Goal: Communication & Community: Answer question/provide support

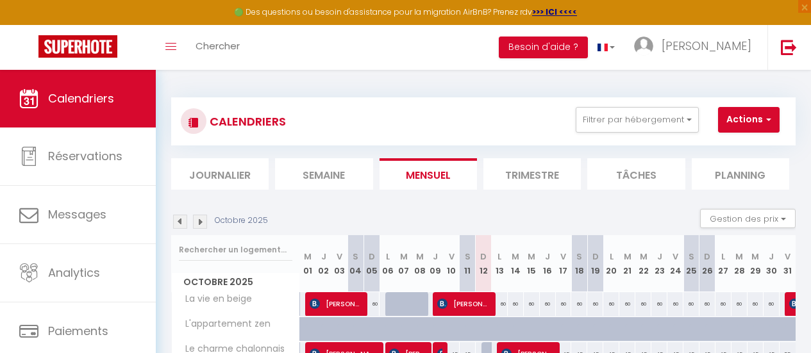
scroll to position [128, 0]
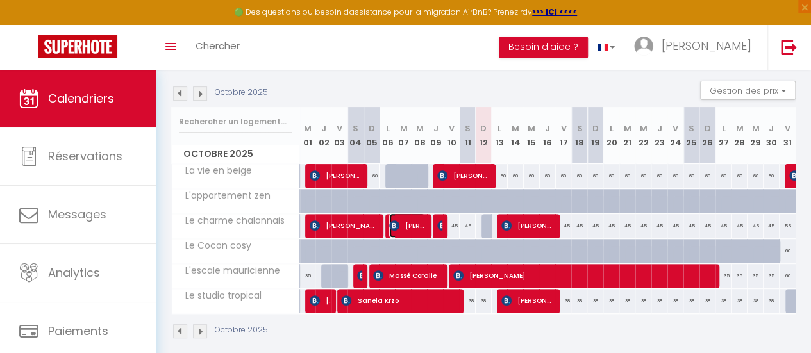
click at [406, 225] on span "[PERSON_NAME] Mpembele" at bounding box center [407, 225] width 36 height 24
select select "OK"
select select "KO"
select select "0"
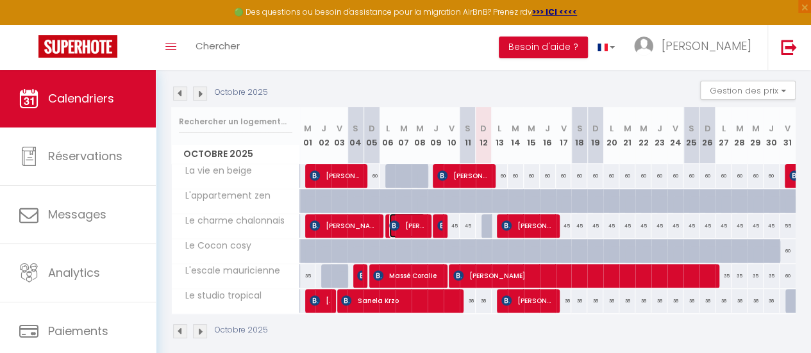
select select "1"
select select
select select "12451"
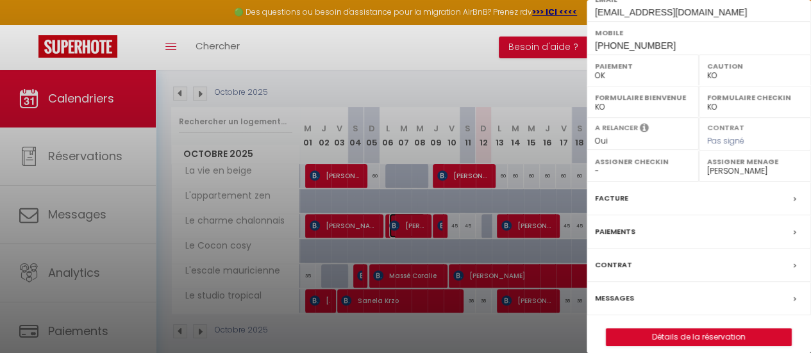
scroll to position [282, 0]
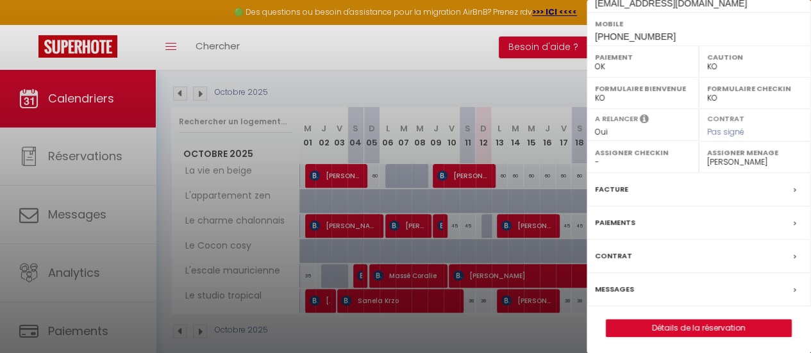
click at [619, 288] on label "Messages" at bounding box center [614, 289] width 39 height 13
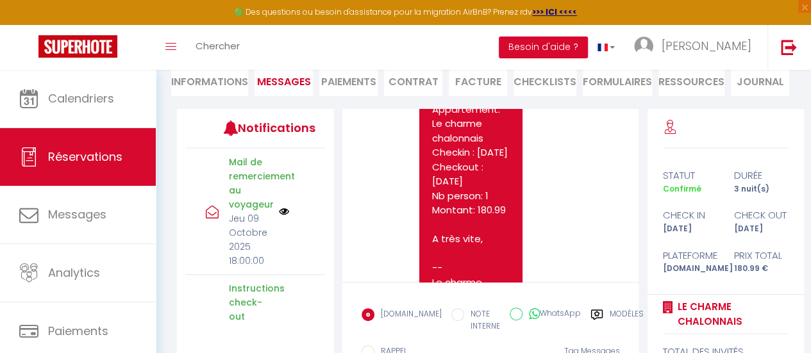
scroll to position [7616, 0]
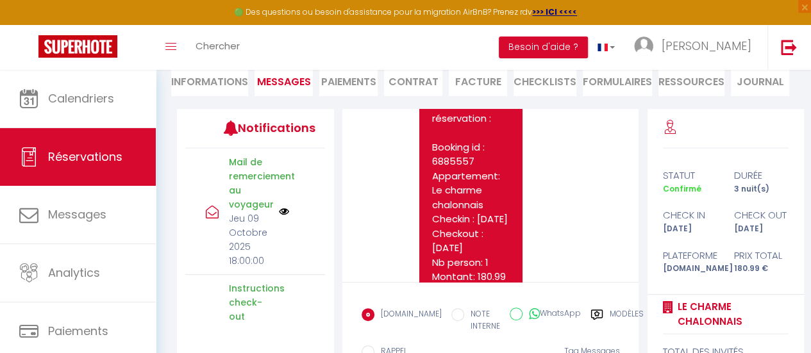
drag, startPoint x: 194, startPoint y: 86, endPoint x: 178, endPoint y: 87, distance: 16.0
click at [182, 87] on li "Informations" at bounding box center [209, 80] width 77 height 31
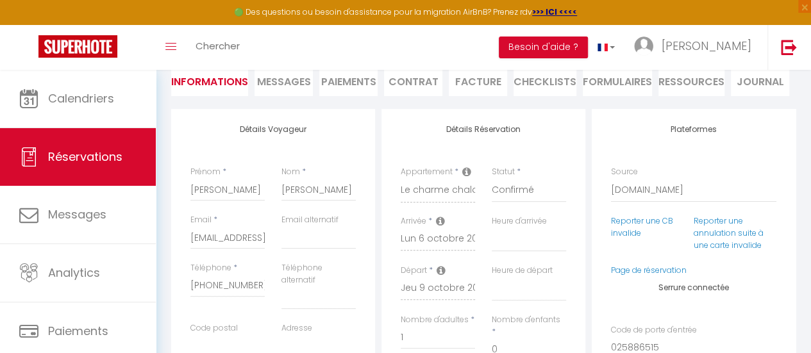
select select
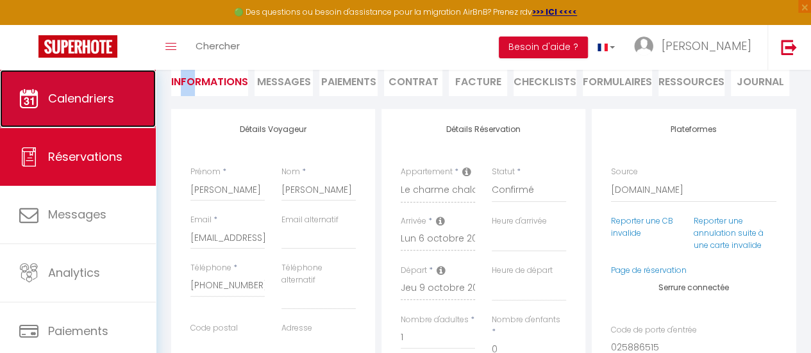
click at [101, 109] on link "Calendriers" at bounding box center [78, 99] width 156 height 58
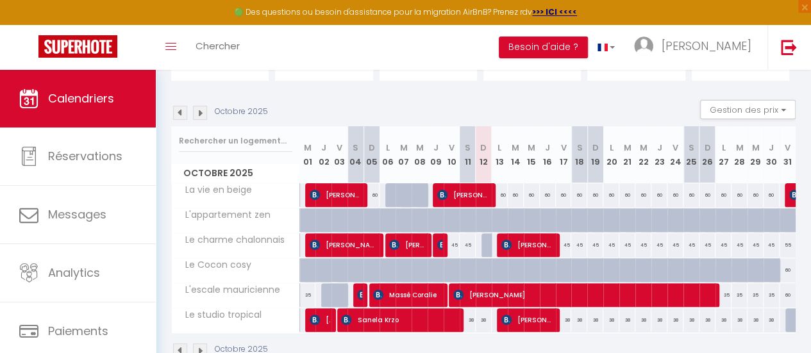
scroll to position [128, 0]
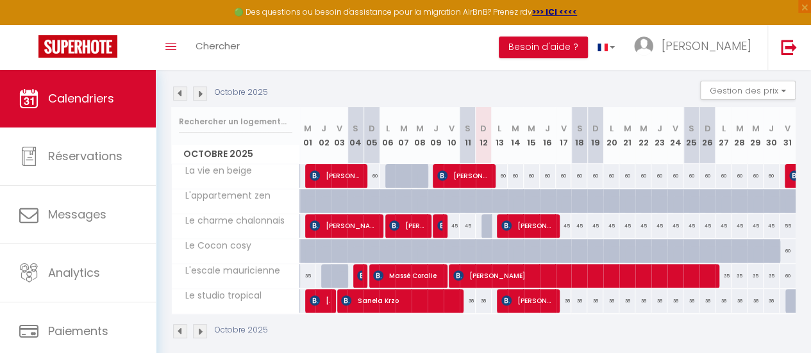
click at [179, 97] on img at bounding box center [180, 94] width 14 height 14
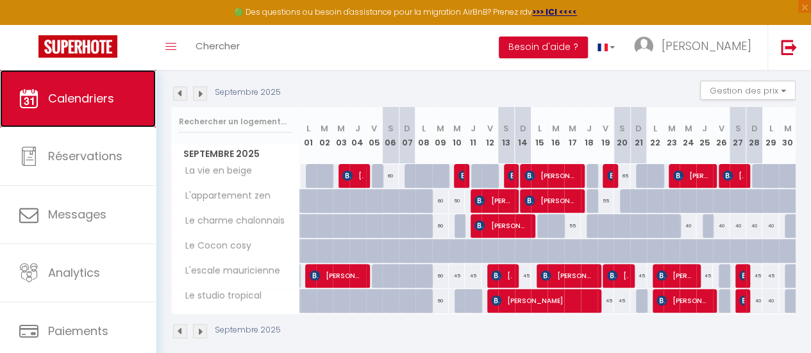
click at [88, 95] on span "Calendriers" at bounding box center [81, 98] width 66 height 16
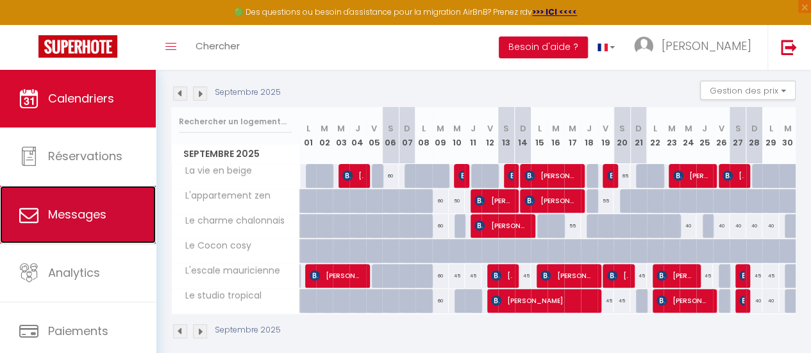
click at [65, 210] on span "Messages" at bounding box center [77, 214] width 58 height 16
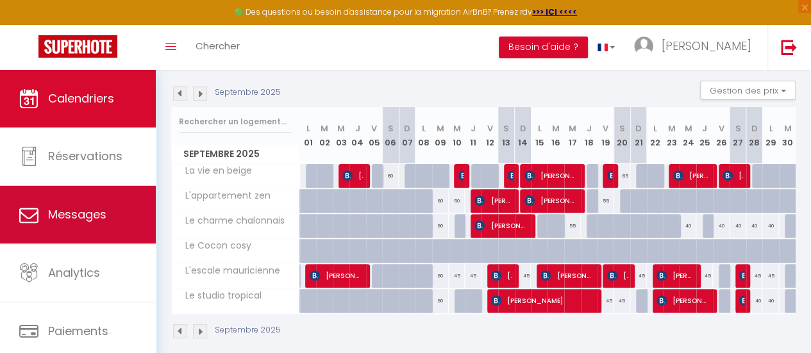
select select "message"
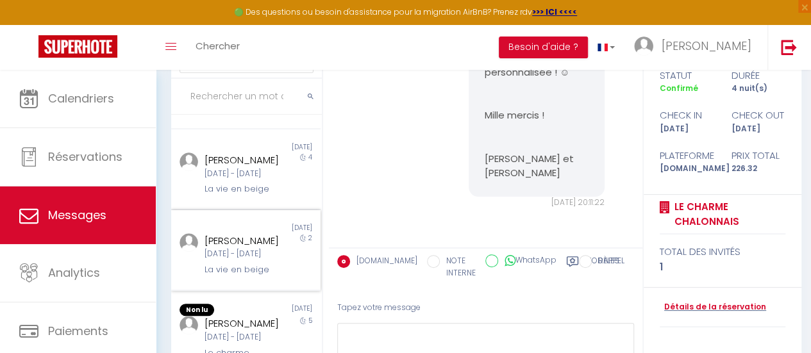
scroll to position [169, 0]
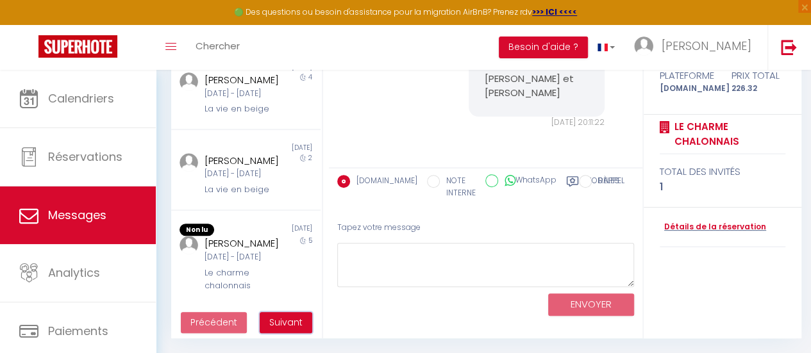
click at [284, 319] on span "Suivant" at bounding box center [285, 322] width 33 height 13
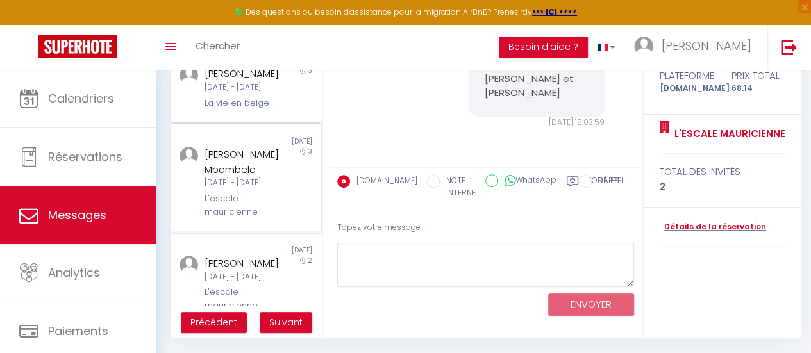
scroll to position [690, 0]
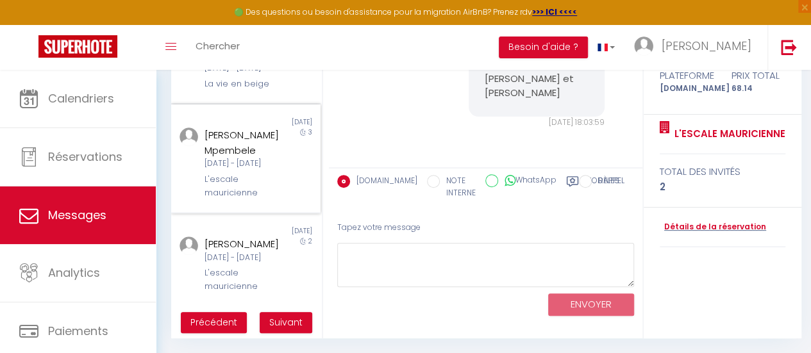
click at [242, 170] on div "[DATE] - [DATE]" at bounding box center [243, 164] width 79 height 12
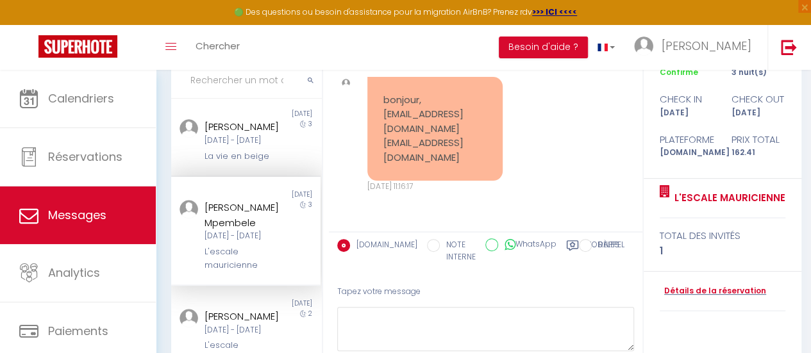
scroll to position [625, 0]
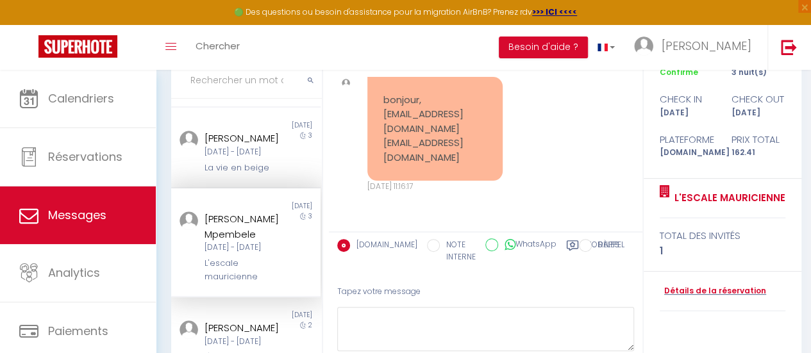
click at [251, 158] on div "[DATE] - [DATE]" at bounding box center [243, 152] width 79 height 12
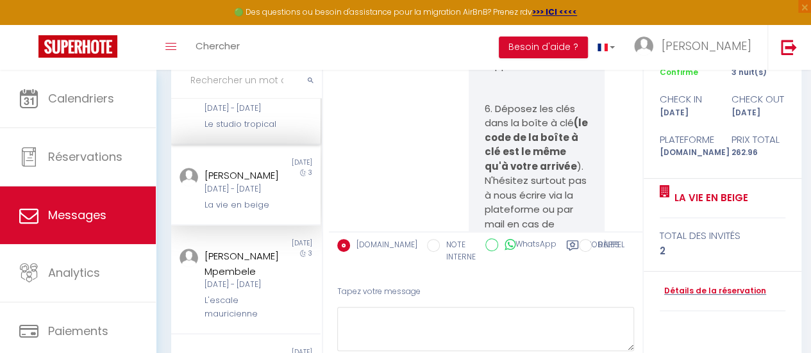
scroll to position [561, 0]
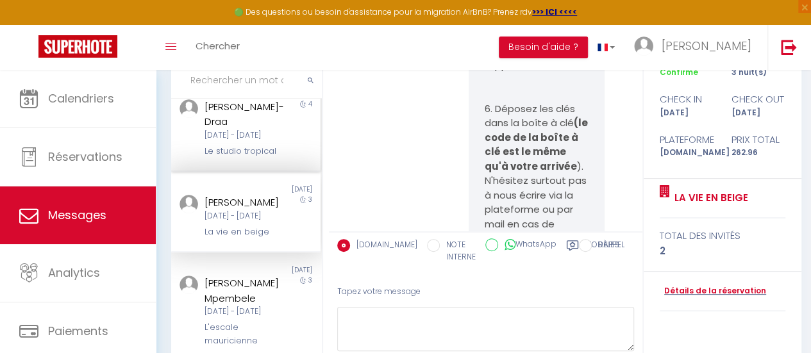
click at [247, 129] on div "[PERSON_NAME]-Draa" at bounding box center [243, 114] width 79 height 30
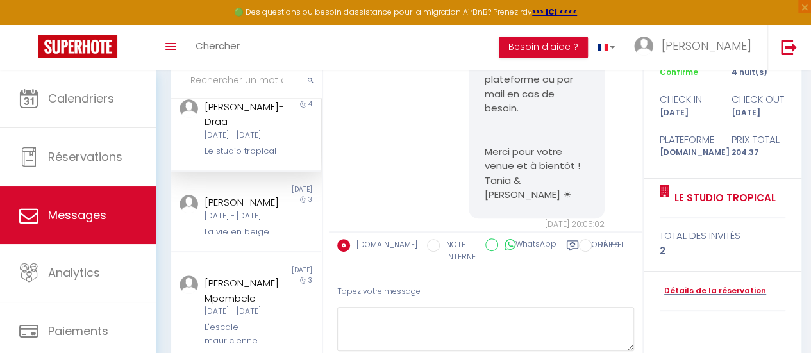
scroll to position [497, 0]
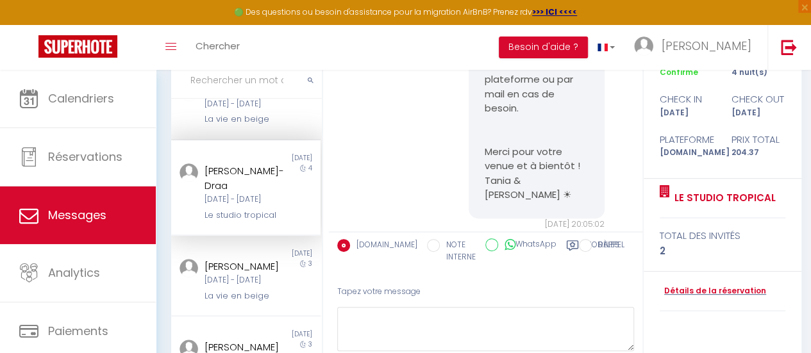
click at [242, 110] on div "[DATE] - [DATE]" at bounding box center [243, 104] width 79 height 12
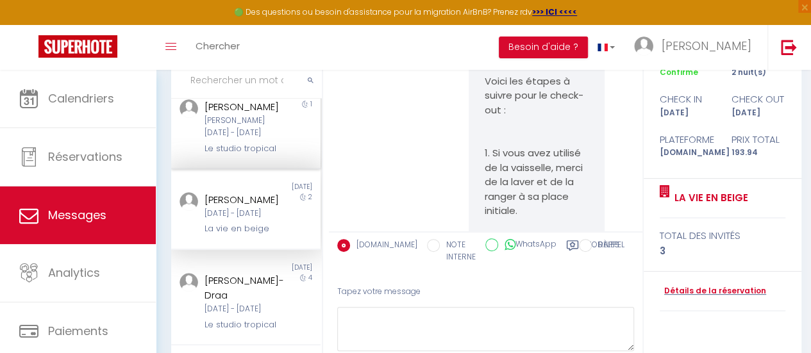
scroll to position [369, 0]
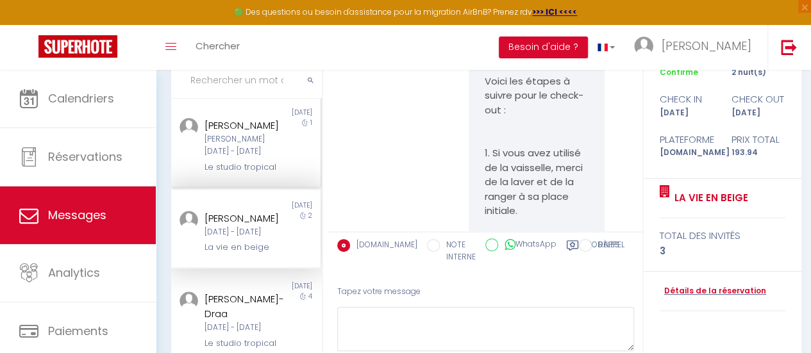
click at [234, 158] on div "[PERSON_NAME][DATE] - [DATE]" at bounding box center [243, 145] width 79 height 24
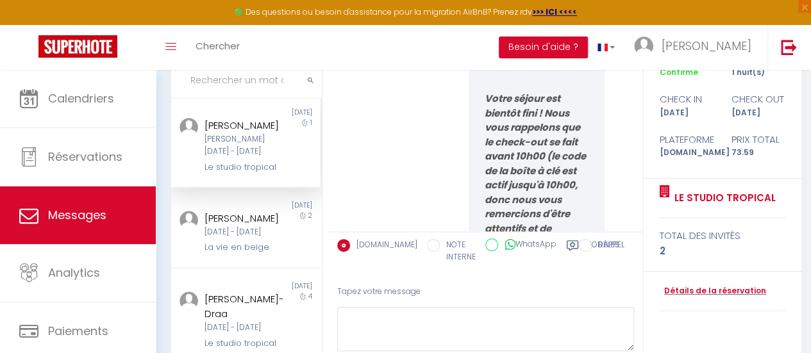
scroll to position [305, 0]
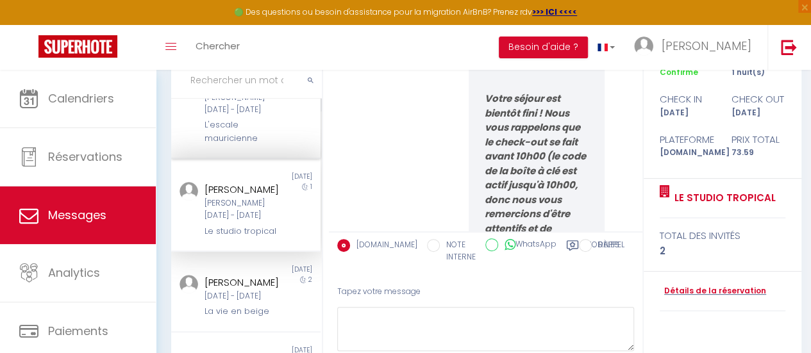
click at [211, 145] on div "L'escale mauricienne" at bounding box center [243, 132] width 79 height 26
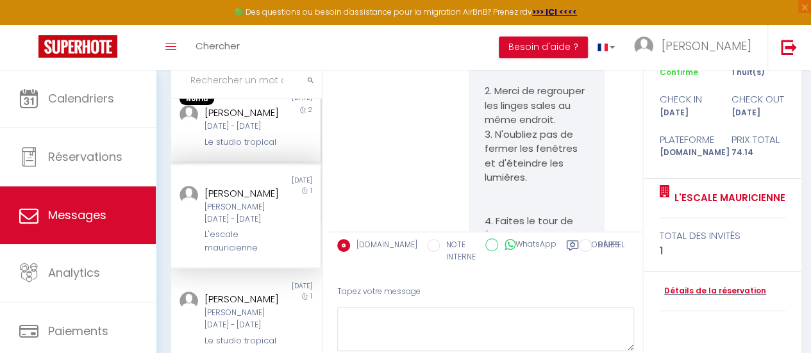
scroll to position [177, 0]
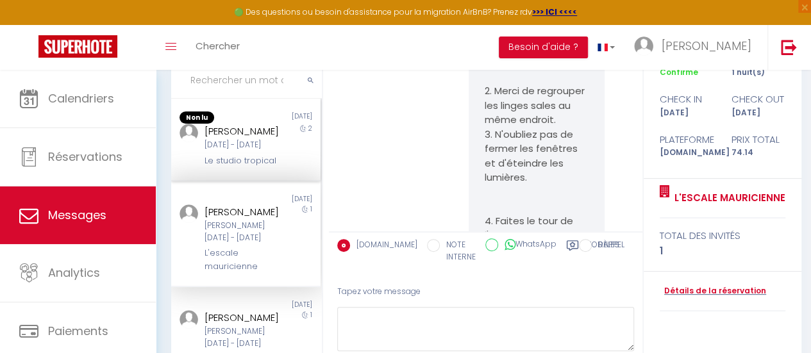
click at [255, 151] on div "[DATE] - [DATE]" at bounding box center [243, 145] width 79 height 12
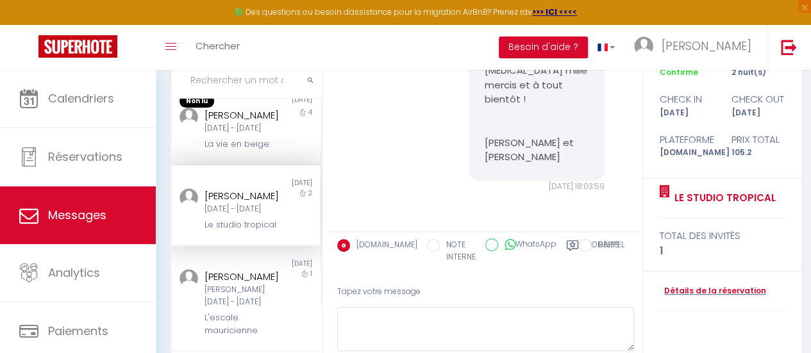
scroll to position [49, 0]
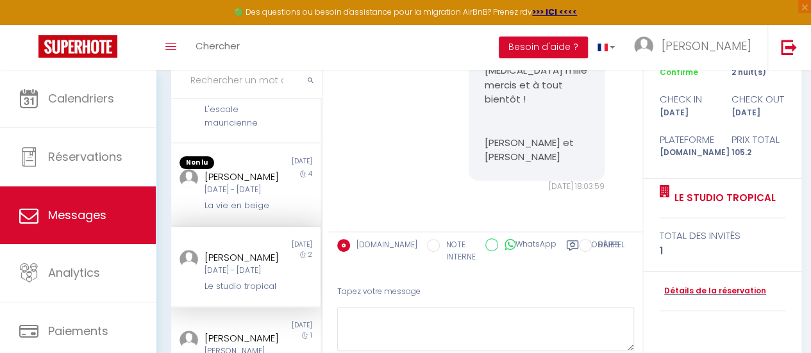
click at [237, 185] on div "[PERSON_NAME]" at bounding box center [243, 176] width 79 height 15
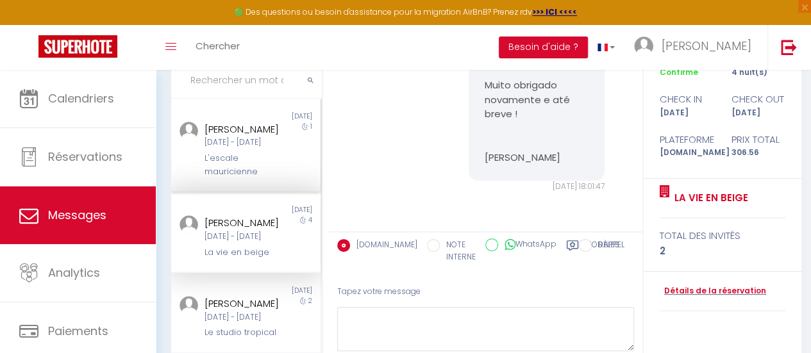
click at [251, 149] on div "[DATE] - [DATE]" at bounding box center [243, 142] width 79 height 12
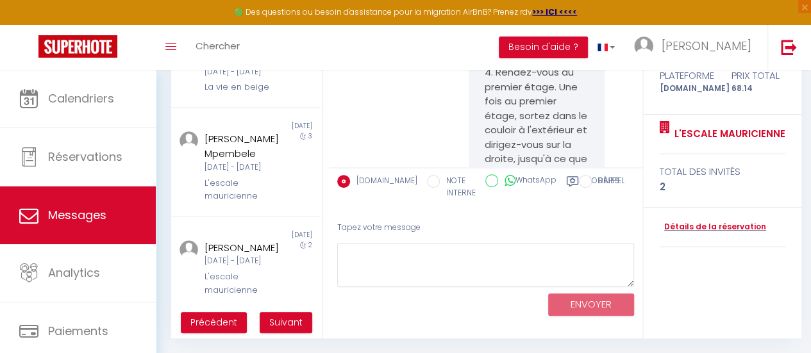
scroll to position [813, 0]
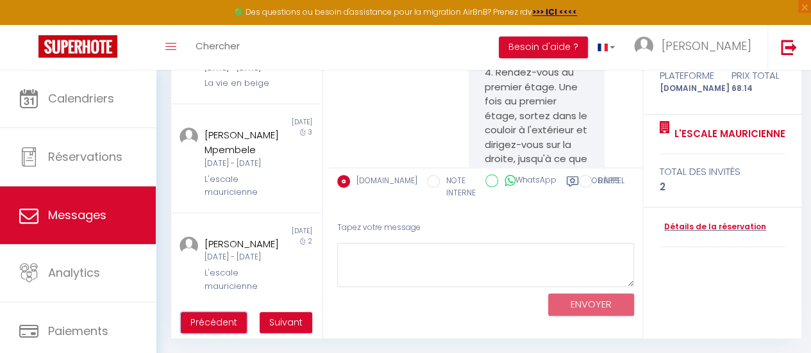
click at [227, 325] on span "Précédent" at bounding box center [213, 322] width 47 height 13
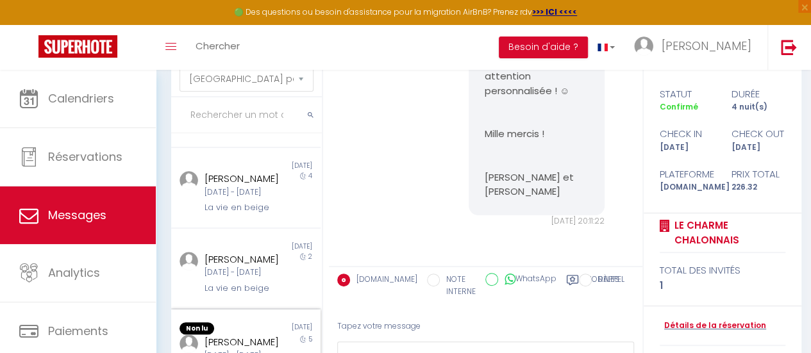
scroll to position [169, 0]
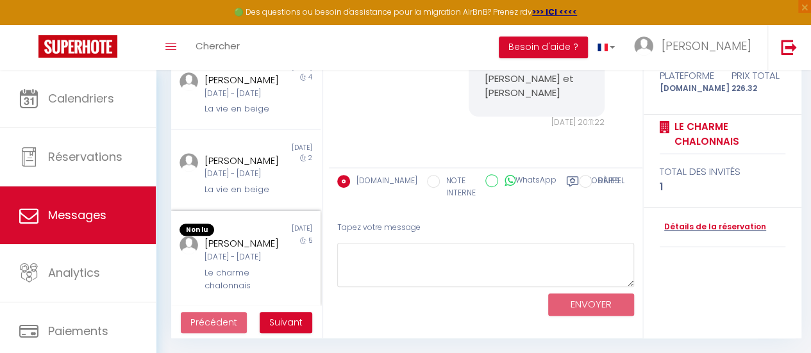
click at [247, 262] on div "[DATE] - [DATE]" at bounding box center [243, 257] width 79 height 12
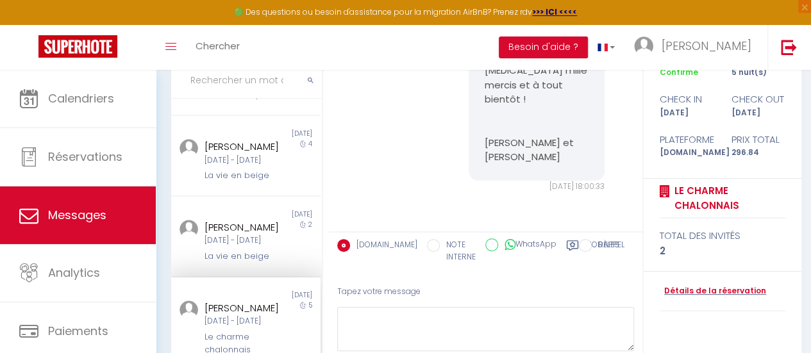
scroll to position [781, 0]
click at [233, 220] on div "[PERSON_NAME]" at bounding box center [243, 227] width 79 height 15
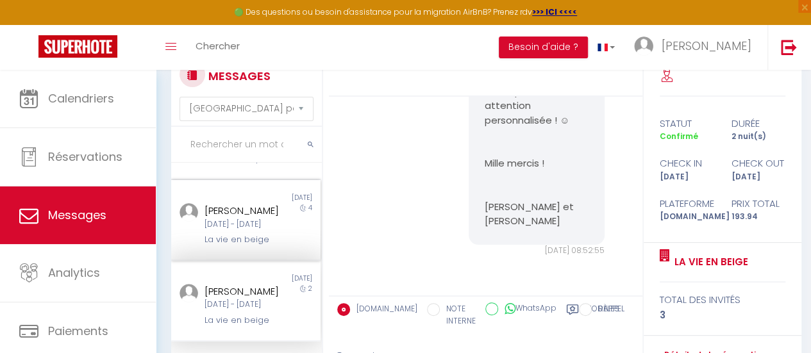
click at [242, 226] on div "[DATE] - [DATE]" at bounding box center [243, 225] width 79 height 12
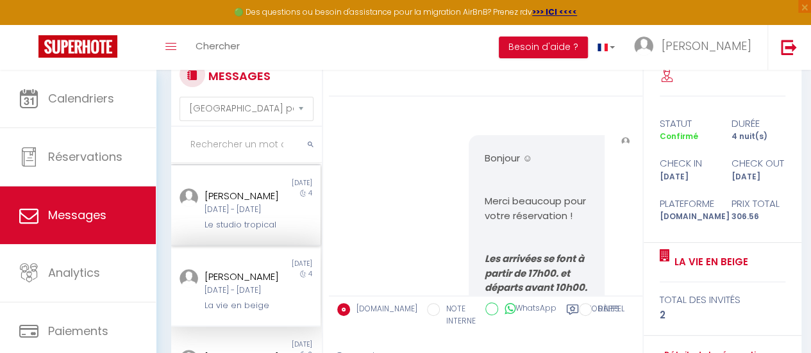
click at [250, 216] on div "[DATE] - [DATE]" at bounding box center [243, 210] width 79 height 12
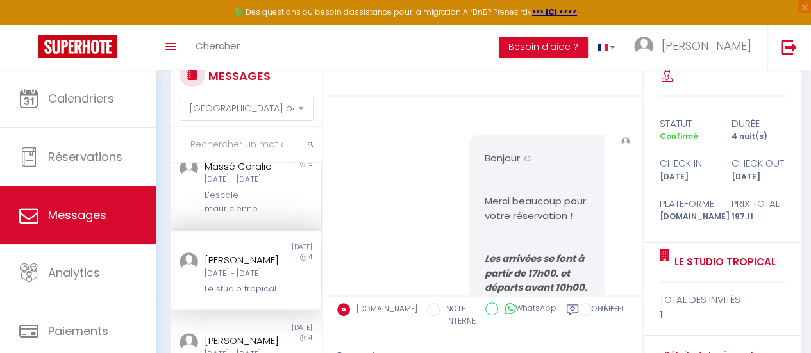
click at [237, 186] on div "[DATE] - [DATE]" at bounding box center [243, 180] width 79 height 12
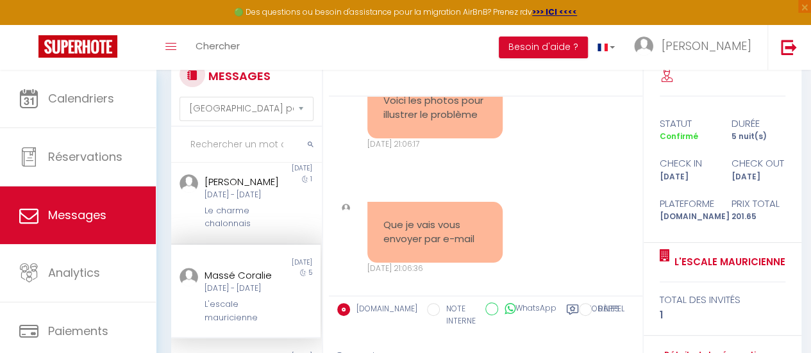
scroll to position [396, 0]
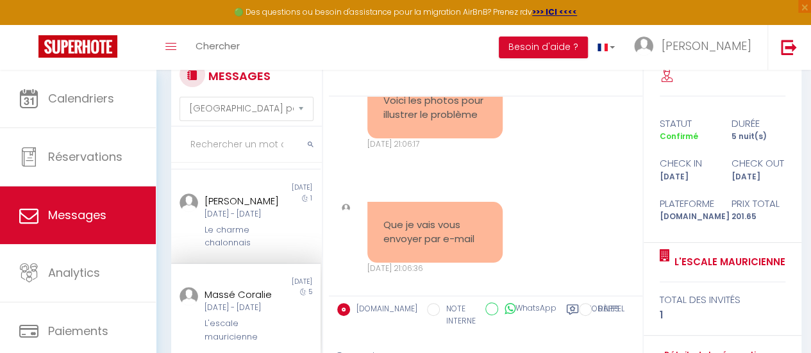
click at [246, 220] on div "[DATE] - [DATE]" at bounding box center [243, 214] width 79 height 12
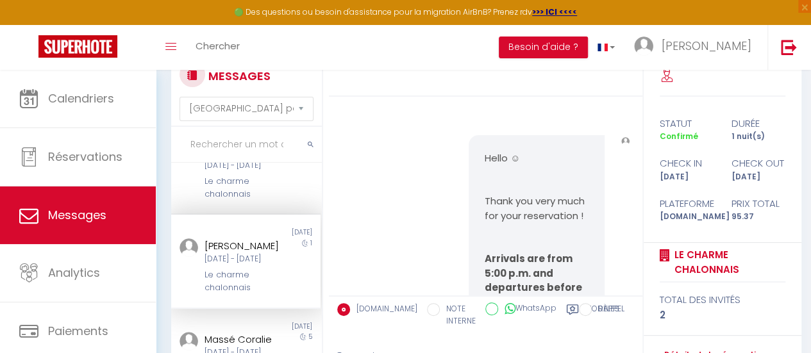
scroll to position [268, 0]
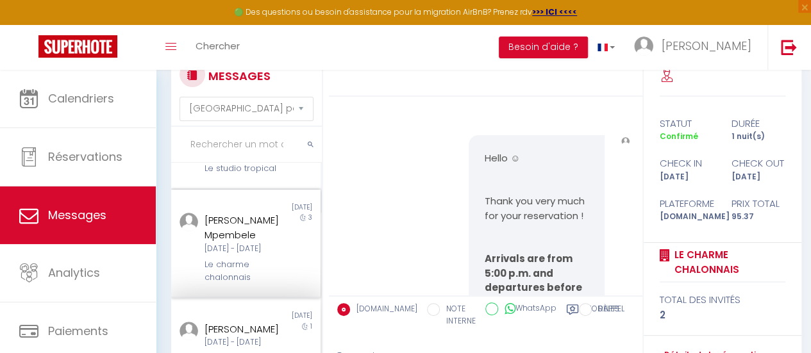
click at [249, 243] on div "[PERSON_NAME] Mpembele" at bounding box center [243, 228] width 79 height 30
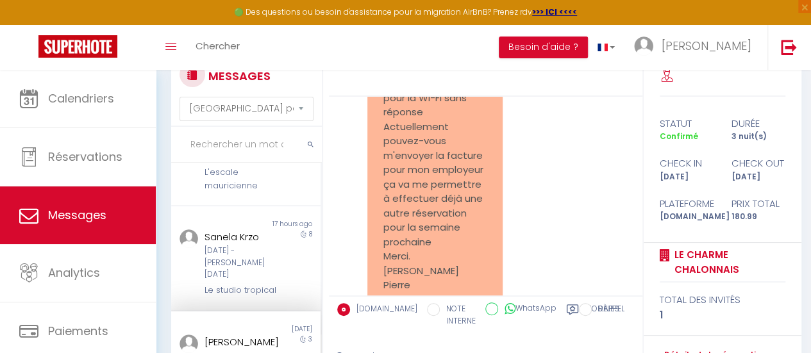
scroll to position [140, 0]
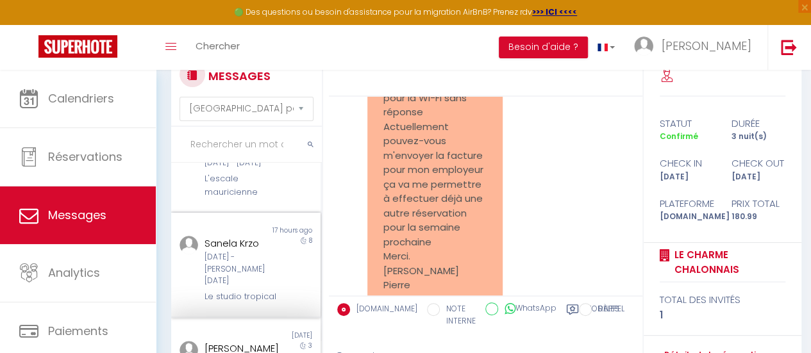
click at [227, 279] on div "[DATE] - [PERSON_NAME][DATE]" at bounding box center [243, 269] width 79 height 37
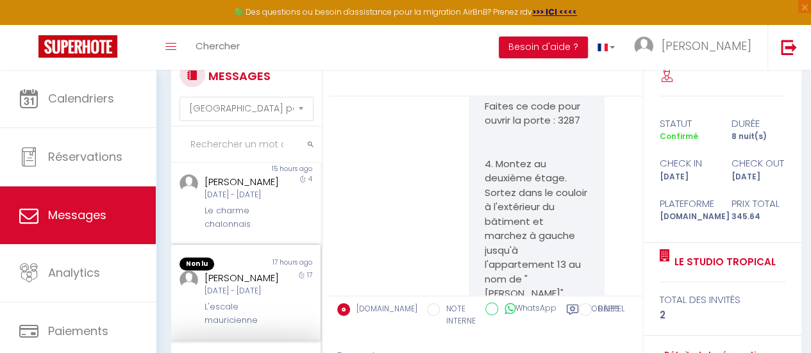
scroll to position [76, 0]
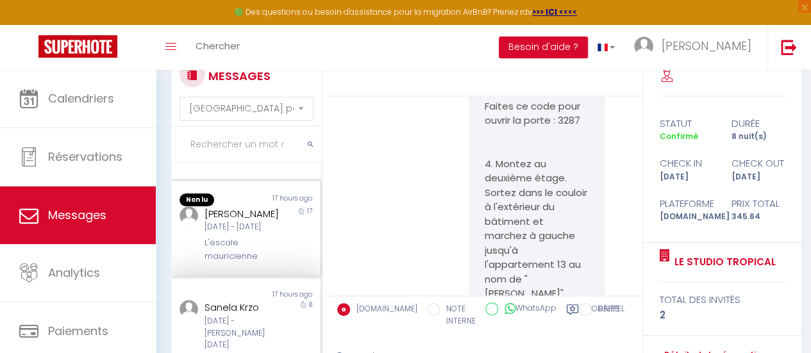
click at [236, 233] on div "[DATE] - [DATE]" at bounding box center [243, 227] width 79 height 12
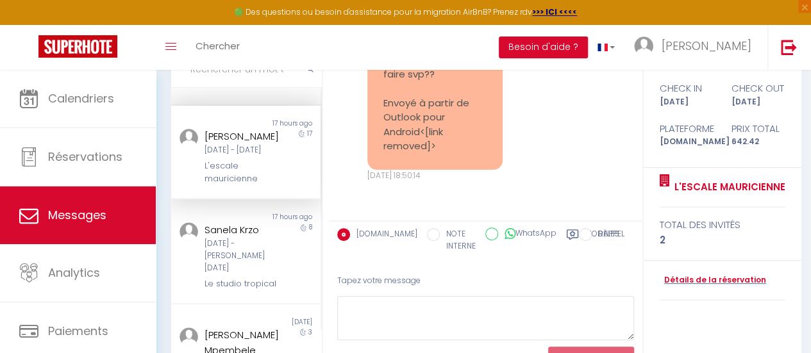
scroll to position [169, 0]
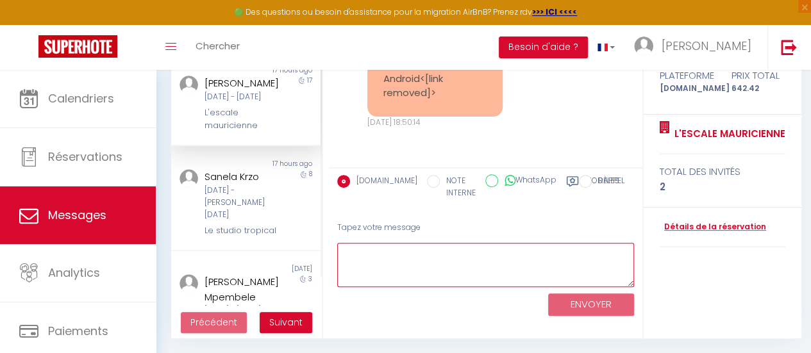
click at [495, 273] on textarea at bounding box center [485, 265] width 297 height 44
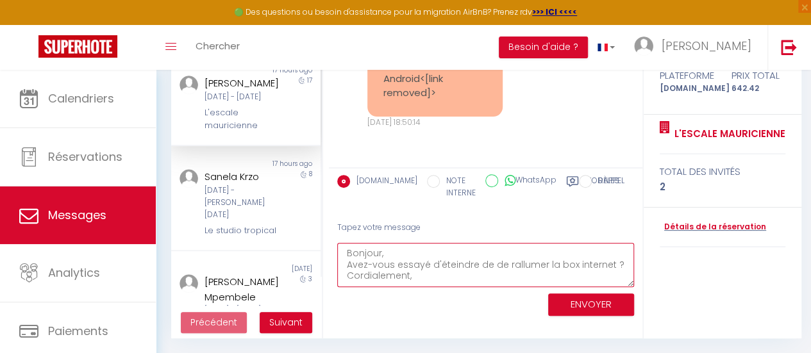
scroll to position [7, 0]
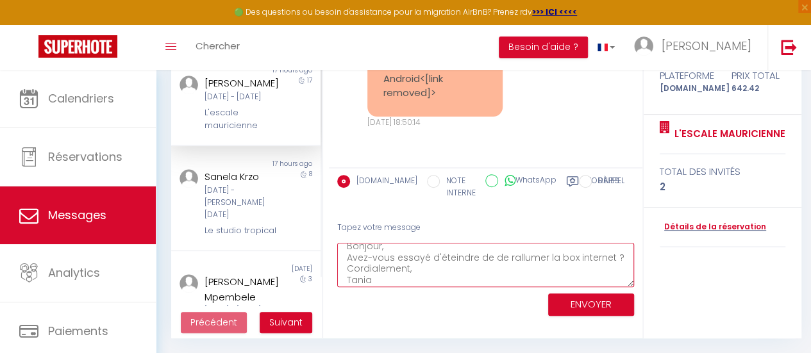
type textarea "Bonjour, Avez-vous essayé d'éteindre de de rallumer la box internet ? Cordialem…"
click at [601, 308] on button "ENVOYER" at bounding box center [591, 304] width 86 height 22
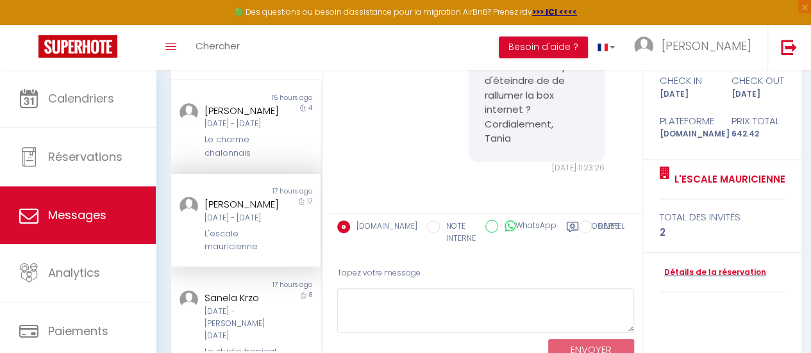
scroll to position [40, 0]
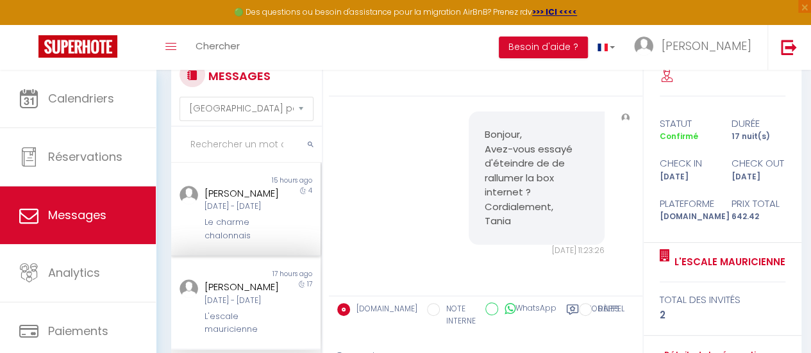
click at [243, 229] on div "Le charme chalonnais" at bounding box center [243, 229] width 79 height 26
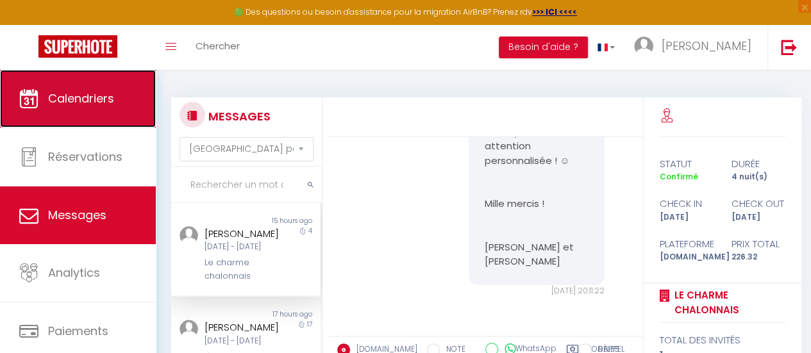
click at [97, 97] on span "Calendriers" at bounding box center [81, 98] width 66 height 16
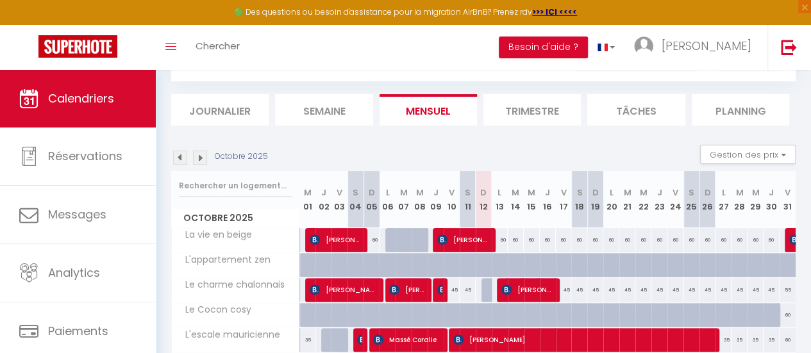
scroll to position [128, 0]
